Goal: Navigation & Orientation: Find specific page/section

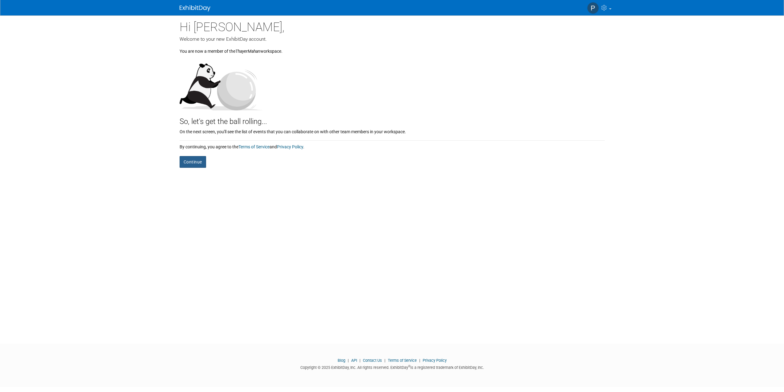
click at [198, 163] on button "Continue" at bounding box center [193, 162] width 27 height 12
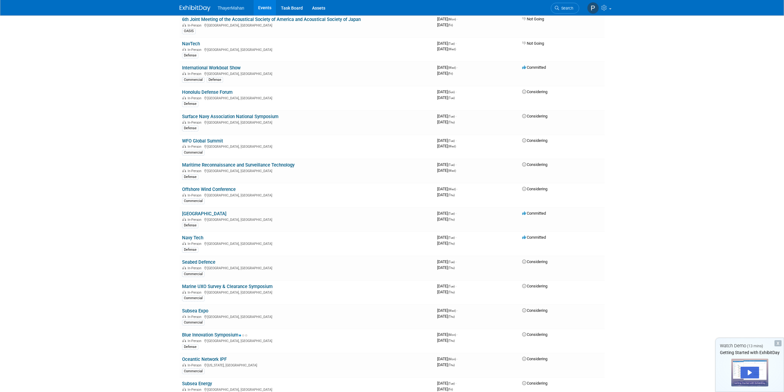
scroll to position [673, 0]
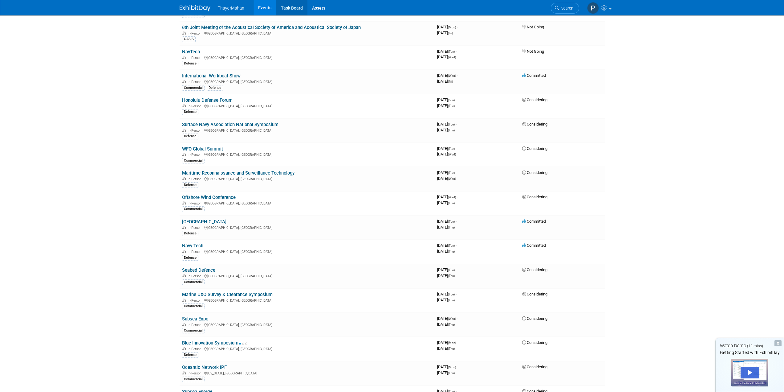
click at [287, 9] on link "Task Board" at bounding box center [291, 7] width 31 height 15
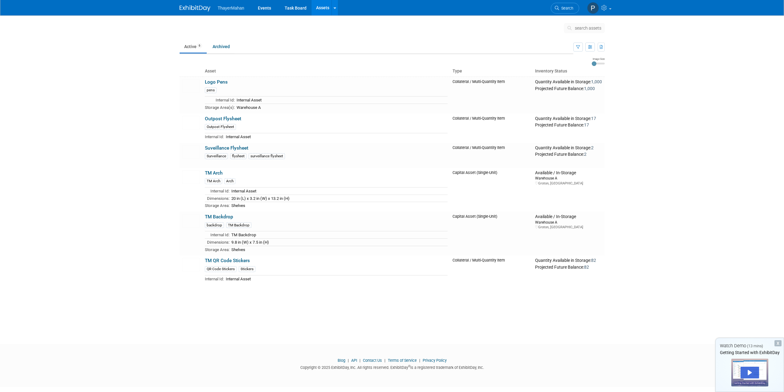
click at [236, 8] on span "ThayerMahan" at bounding box center [231, 8] width 27 height 5
click at [227, 45] on link "Archived" at bounding box center [221, 47] width 27 height 12
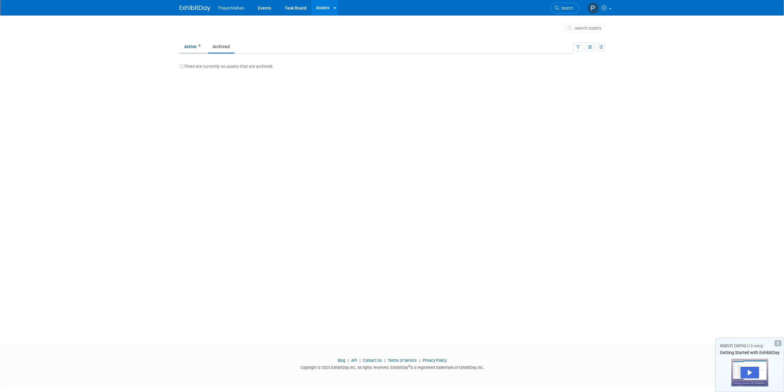
click at [190, 43] on link "Active 6" at bounding box center [193, 47] width 27 height 12
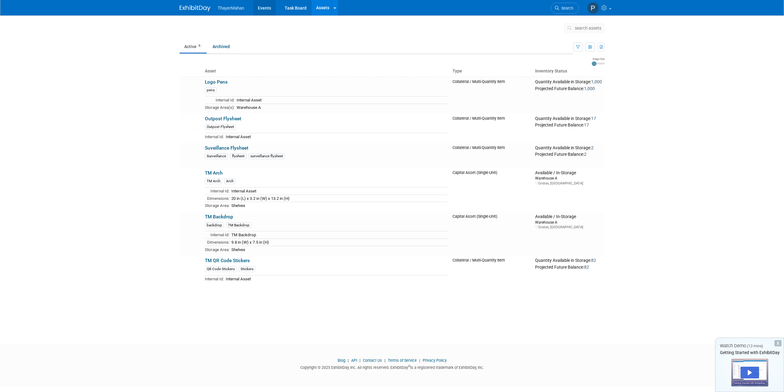
click at [266, 8] on link "Events" at bounding box center [264, 7] width 22 height 15
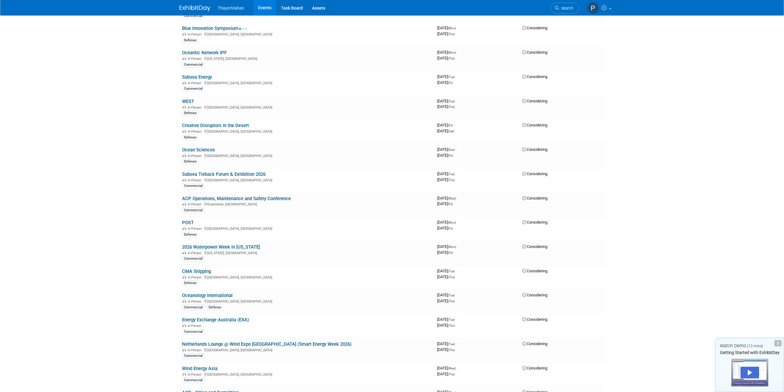
scroll to position [983, 0]
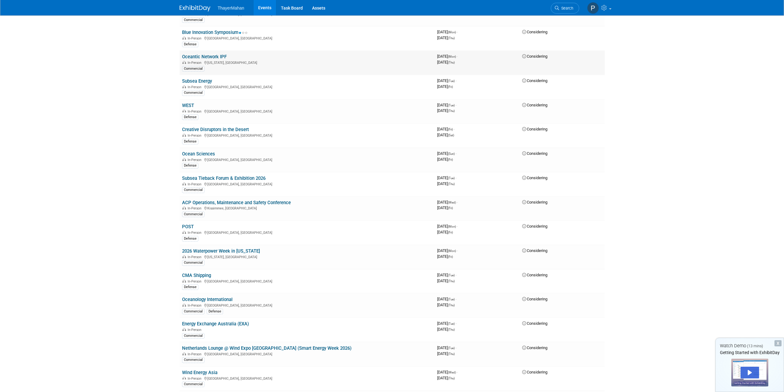
click at [192, 58] on link "Oceantic Network IPF" at bounding box center [204, 57] width 45 height 6
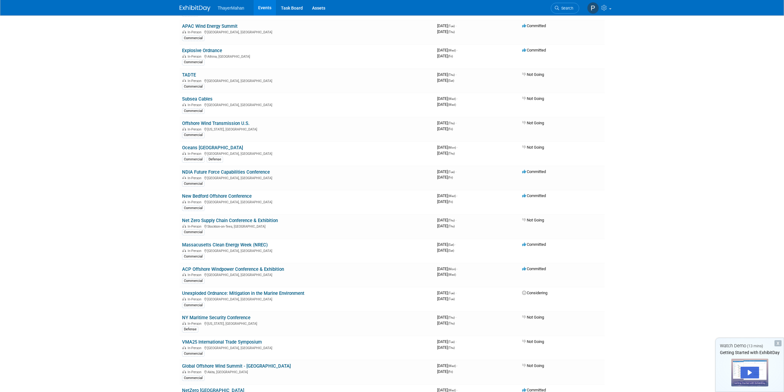
scroll to position [0, 0]
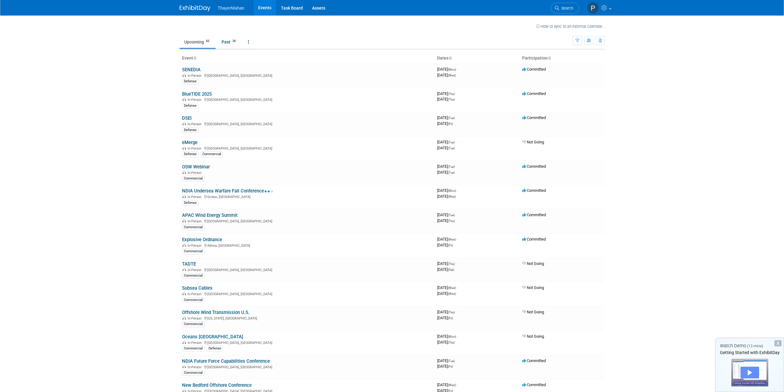
click at [748, 374] on div "Play" at bounding box center [750, 372] width 18 height 12
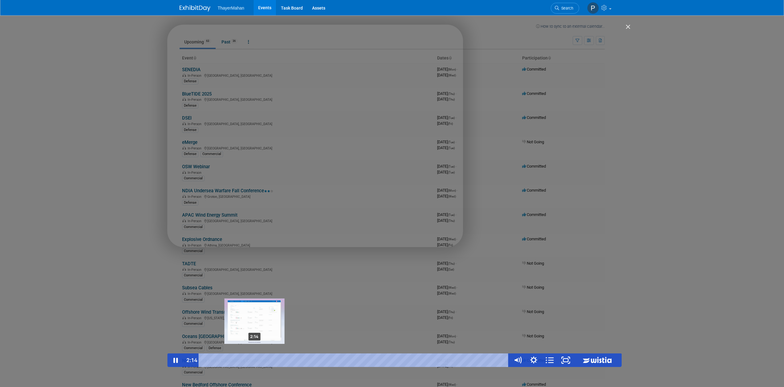
drag, startPoint x: 260, startPoint y: 359, endPoint x: 255, endPoint y: 360, distance: 5.0
click at [255, 360] on div "Playbar" at bounding box center [254, 360] width 5 height 5
drag, startPoint x: 255, startPoint y: 361, endPoint x: 245, endPoint y: 361, distance: 10.5
click at [245, 361] on div "Playbar" at bounding box center [244, 360] width 5 height 5
drag, startPoint x: 244, startPoint y: 361, endPoint x: 235, endPoint y: 361, distance: 8.6
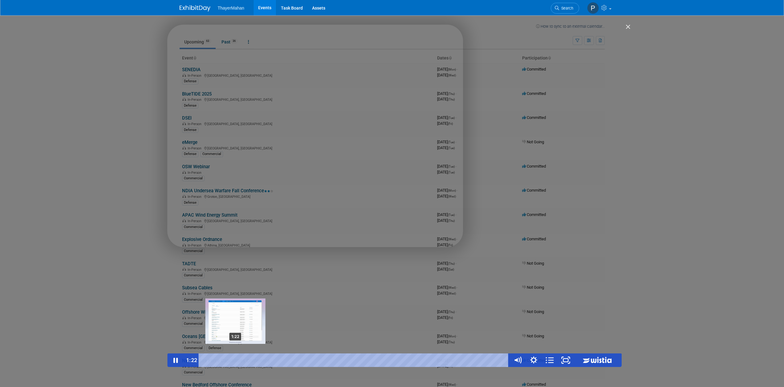
click at [235, 361] on div "Playbar" at bounding box center [235, 360] width 5 height 5
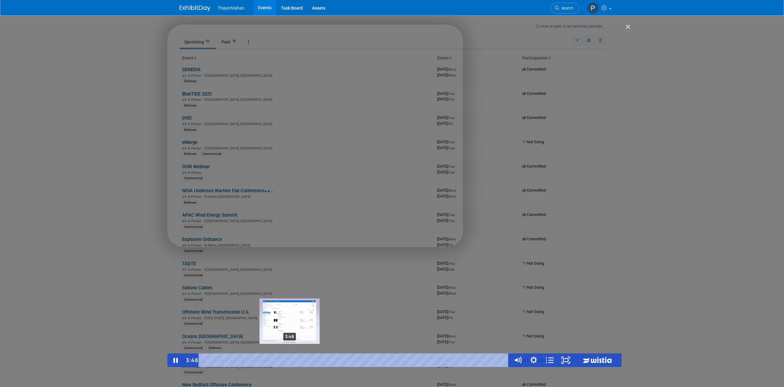
drag, startPoint x: 332, startPoint y: 361, endPoint x: 290, endPoint y: 360, distance: 41.6
click at [290, 360] on div "Playbar" at bounding box center [289, 360] width 5 height 5
click at [294, 360] on div "3:58 ● ● ● ● ● ● ● ● The Events Tab The Event Page The Task Board The Assets Ta…" at bounding box center [354, 360] width 311 height 14
drag, startPoint x: 496, startPoint y: 361, endPoint x: 295, endPoint y: 353, distance: 201.4
click at [297, 358] on div "4:06" at bounding box center [355, 360] width 301 height 14
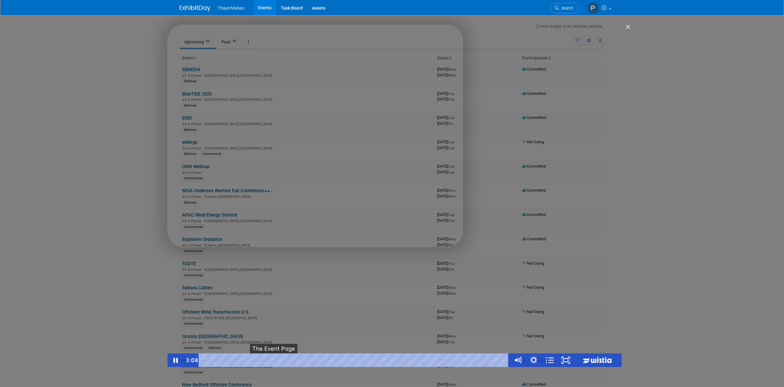
drag, startPoint x: 296, startPoint y: 361, endPoint x: 275, endPoint y: 361, distance: 21.6
click at [275, 361] on div "3:22 ● ● ● ● ● ● ● ● The Events Tab The Event Page The Task Board The Assets Ta…" at bounding box center [354, 360] width 311 height 14
click at [390, 358] on button "●" at bounding box center [389, 360] width 6 height 14
click at [388, 361] on span "●" at bounding box center [389, 360] width 2 height 2
drag, startPoint x: 456, startPoint y: 360, endPoint x: 444, endPoint y: 361, distance: 12.1
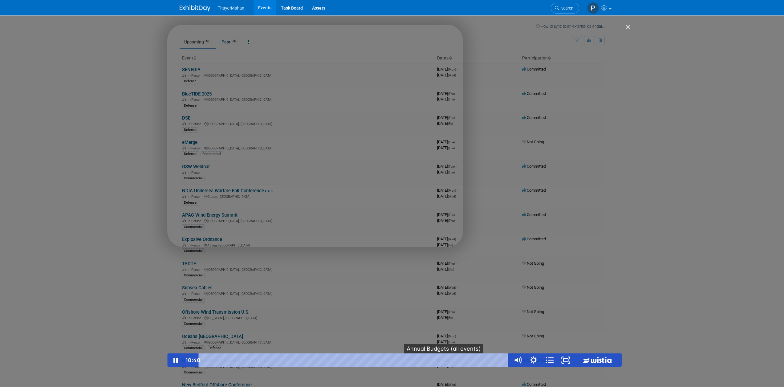
click at [444, 361] on div "10:49 ● ● ● ● ● ● ● ● The Events Tab The Event Page The Task Board The Assets T…" at bounding box center [354, 360] width 311 height 14
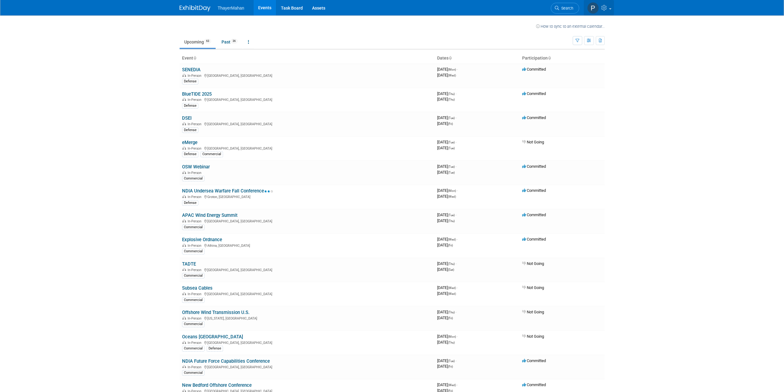
click at [608, 12] on link at bounding box center [599, 7] width 30 height 15
click at [249, 42] on icon at bounding box center [248, 42] width 1 height 4
click at [227, 43] on link "Past 36" at bounding box center [229, 42] width 25 height 12
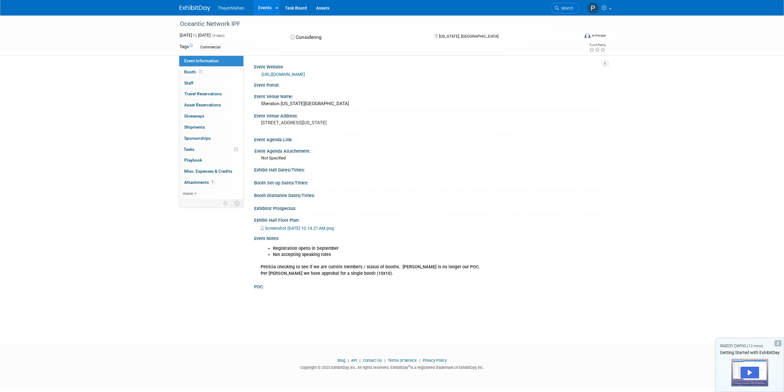
click at [300, 151] on div "Event Agenda Attachement:" at bounding box center [429, 150] width 348 height 8
click at [301, 151] on div "Event Agenda Attachement:" at bounding box center [429, 150] width 348 height 8
click at [303, 149] on div "Event Agenda Attachement:" at bounding box center [429, 150] width 348 height 8
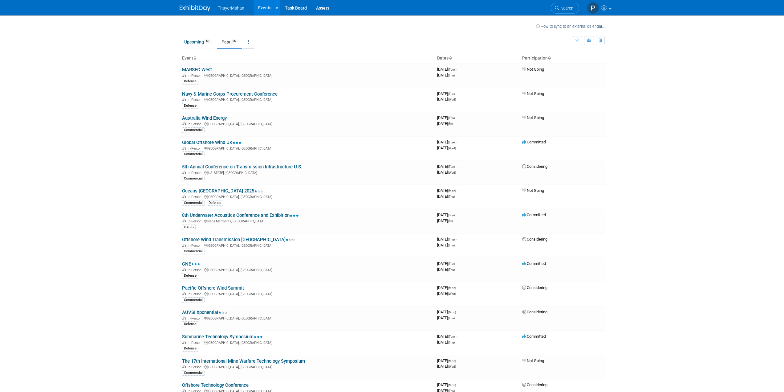
click at [250, 42] on link at bounding box center [248, 42] width 10 height 12
click at [252, 53] on link "All Events 99 Past and Upcoming" at bounding box center [267, 56] width 49 height 14
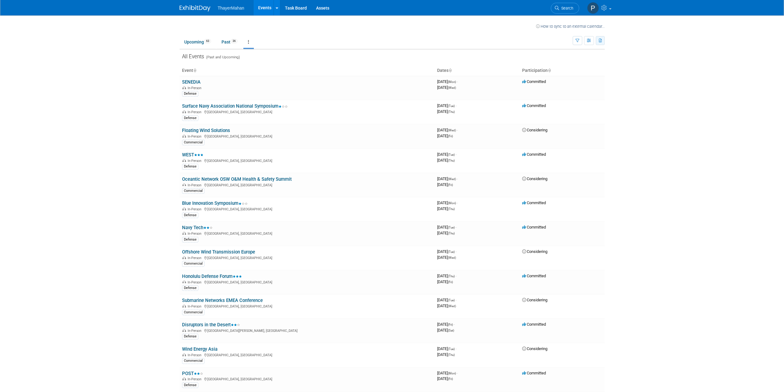
click at [600, 41] on icon "button" at bounding box center [600, 41] width 3 height 4
click at [614, 51] on body "ThayerMahan Events Recently Viewed Events: Oceantic Network IPF New York, NY Fe…" at bounding box center [392, 196] width 784 height 392
click at [578, 41] on icon "button" at bounding box center [578, 41] width 4 height 4
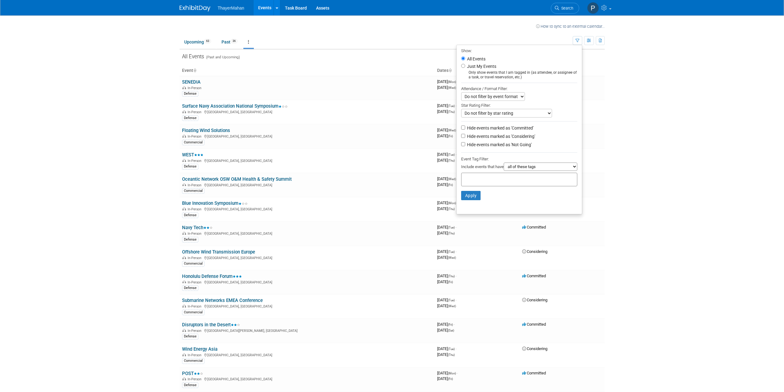
click at [618, 98] on body "ThayerMahan Events Recently Viewed Events: Oceantic Network IPF New York, NY Fe…" at bounding box center [392, 196] width 784 height 392
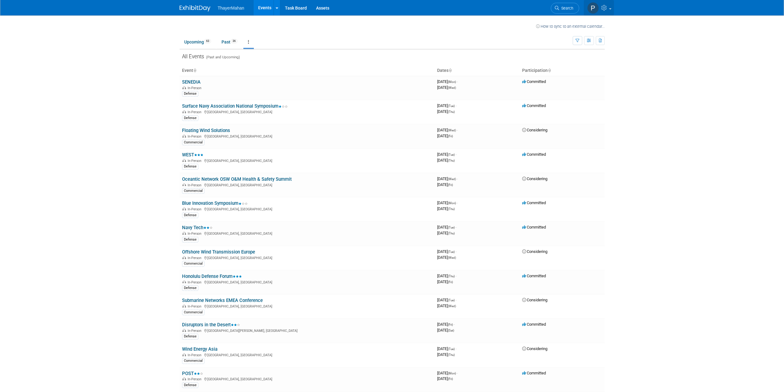
click at [611, 9] on span at bounding box center [610, 8] width 2 height 1
click at [323, 10] on link "Assets" at bounding box center [323, 7] width 22 height 15
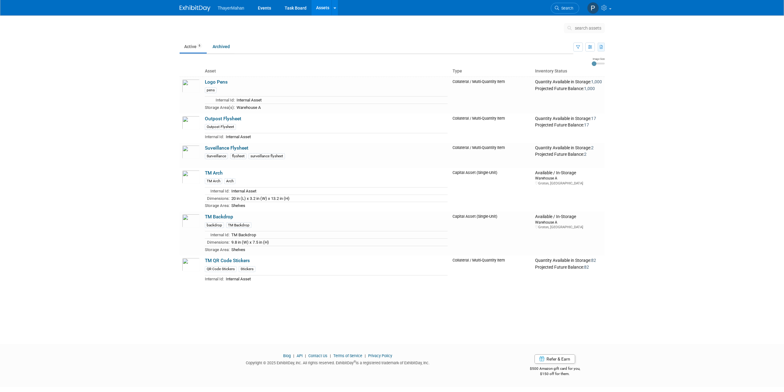
click at [602, 49] on icon "button" at bounding box center [601, 47] width 3 height 4
click at [588, 48] on icon "button" at bounding box center [590, 47] width 4 height 4
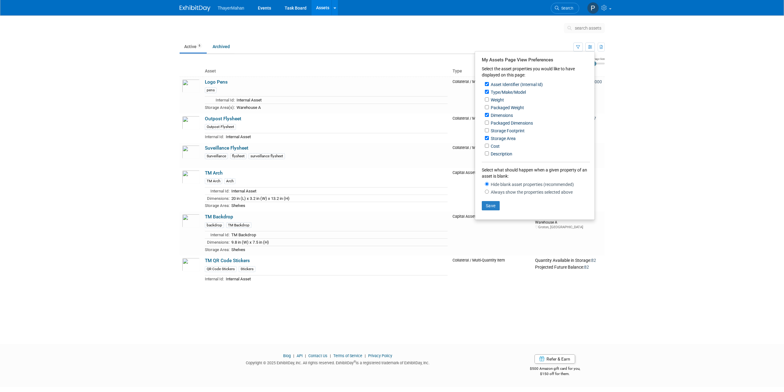
click at [641, 60] on body "ThayerMahan Events Task Board Assets Search Assets Storage Locations My Account…" at bounding box center [392, 196] width 784 height 392
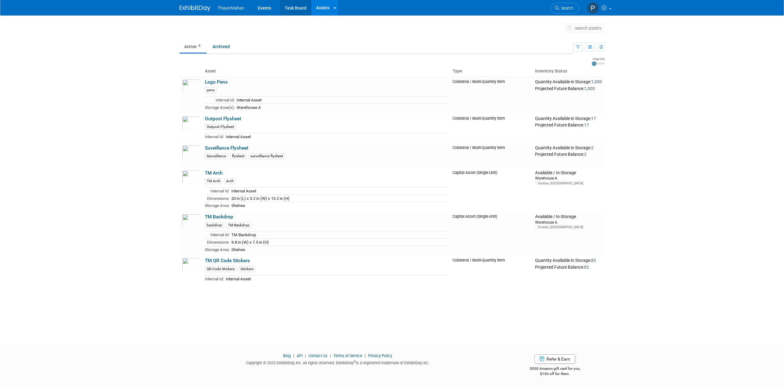
click at [307, 7] on link "Task Board" at bounding box center [295, 7] width 31 height 15
